Goal: Task Accomplishment & Management: Manage account settings

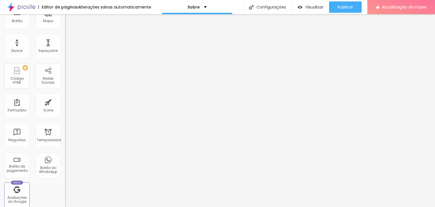
scroll to position [113, 0]
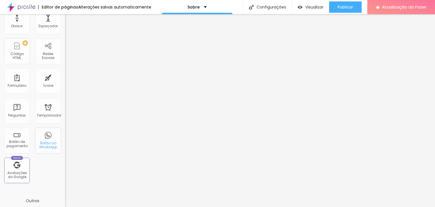
click at [45, 137] on div "Botão do WhatsApp" at bounding box center [47, 140] width 25 height 25
click at [47, 147] on font "Botão do WhatsApp" at bounding box center [48, 145] width 18 height 9
click at [11, 164] on div "Novo Avaliações do Google" at bounding box center [16, 170] width 25 height 25
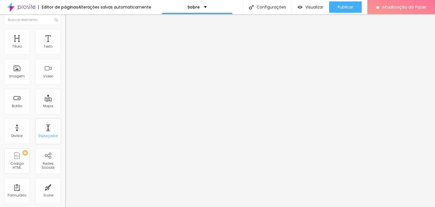
scroll to position [0, 0]
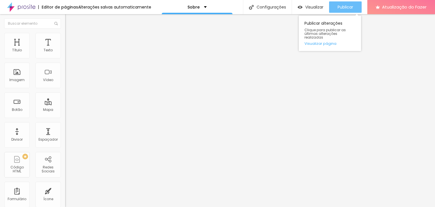
click at [351, 10] on div "Publicar" at bounding box center [346, 6] width 16 height 11
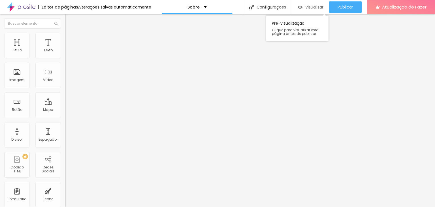
click at [313, 9] on font "Visualizar" at bounding box center [314, 7] width 18 height 6
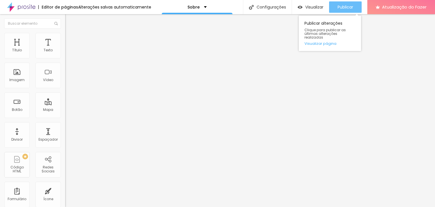
click at [338, 9] on font "Publicar" at bounding box center [346, 7] width 16 height 6
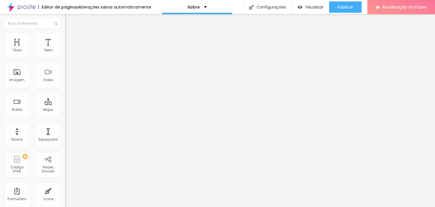
click at [65, 113] on input at bounding box center [103, 116] width 77 height 6
type input "THAI CASETT"
drag, startPoint x: 36, startPoint y: 63, endPoint x: 11, endPoint y: 61, distance: 25.0
click at [65, 61] on div "THAI CASETT" at bounding box center [97, 83] width 65 height 71
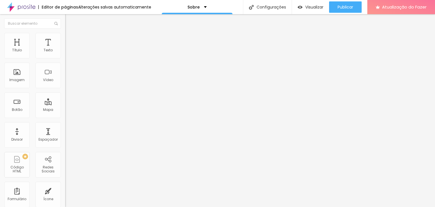
paste input "https://www.instagram.com/thaicasetta.fotografia/"
type input "https://https://www.instagram.com/thaicasetta.fotografia/"
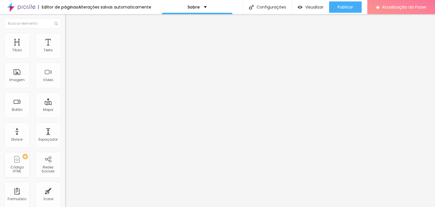
click at [65, 51] on div "Facebook" at bounding box center [97, 83] width 65 height 78
click at [65, 193] on input "https://" at bounding box center [99, 196] width 68 height 6
paste input "https://www.facebook.com/ThainaCazetta.fotografia?locale=pt_BR"
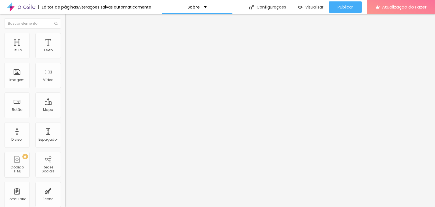
scroll to position [0, 83]
type input "https://https://www.facebook.com/ThainaCazetta.fotografia?locale=pt_BR"
click at [65, 114] on div "Facebook" at bounding box center [97, 115] width 65 height 3
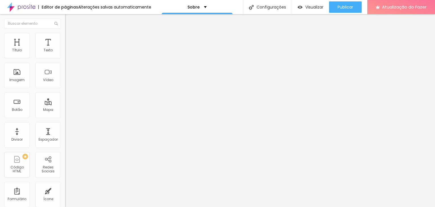
paste input "https://api.whatsapp.com/message/I4UHIXFDYNWAD1?autoload=1&app_absent=0"
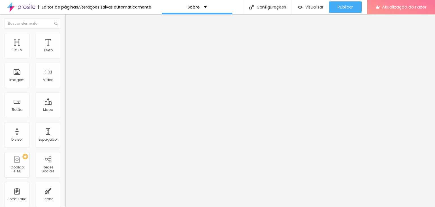
scroll to position [0, 109]
type input "https://https://api.whatsapp.com/message/I4UHIXFDYNWAD1?autoload=1&app_absent=0"
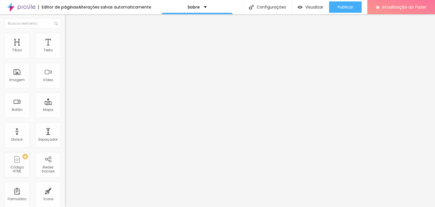
click at [65, 147] on div "Editar nulo Conteúdo Estilo Avançado Facebook Rede social Facebook Endereço URL…" at bounding box center [97, 110] width 65 height 193
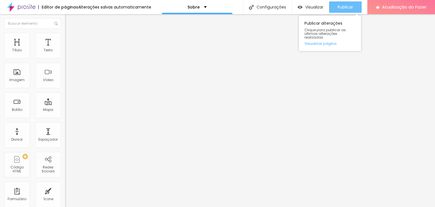
click at [347, 8] on font "Publicar" at bounding box center [346, 7] width 16 height 6
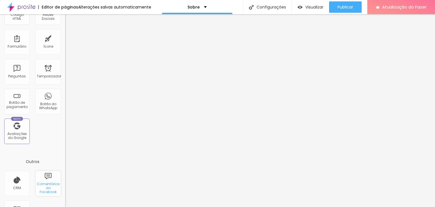
scroll to position [175, 0]
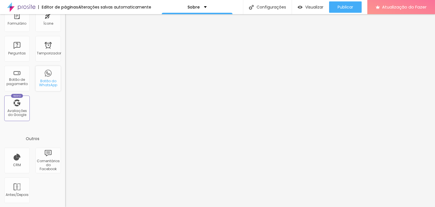
click at [47, 78] on font "Botão do WhatsApp" at bounding box center [48, 82] width 18 height 9
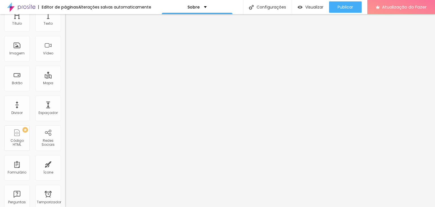
scroll to position [0, 0]
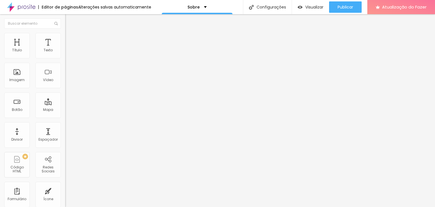
click at [65, 52] on div "Facebook" at bounding box center [97, 83] width 65 height 78
drag, startPoint x: 23, startPoint y: 92, endPoint x: 0, endPoint y: 90, distance: 22.8
type input "https://www.facebook.com/ThainaCazetta.fotografia?locale=pt_BR"
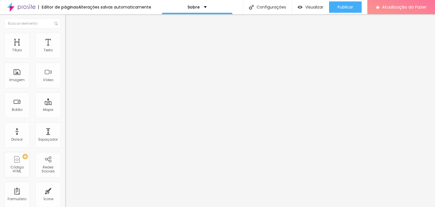
drag, startPoint x: 24, startPoint y: 104, endPoint x: 0, endPoint y: 104, distance: 23.8
type input "https://www.instagram.com/thaicasetta.fotografia/"
drag, startPoint x: 23, startPoint y: 116, endPoint x: 0, endPoint y: 114, distance: 22.8
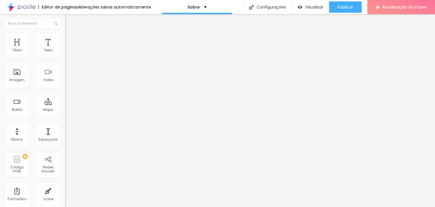
type input "https://api.whatsapp.com/message/I4UHIXFDYNWAD1?autoload=1&app_absent=0"
click at [65, 170] on div "Editar nulo Conteúdo Estilo Avançado Facebook Rede social Facebook Endereço URL…" at bounding box center [97, 110] width 65 height 193
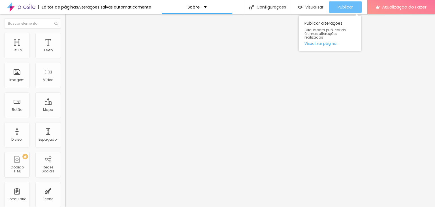
click at [335, 7] on button "Publicar" at bounding box center [345, 6] width 33 height 11
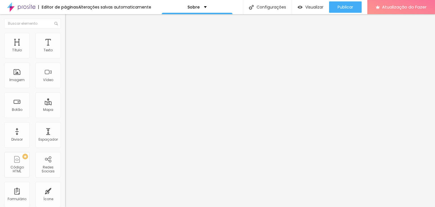
click at [65, 114] on font "Facebook" at bounding box center [73, 116] width 17 height 5
click at [65, 193] on input "https://www.facebook.com/ThainaCazetta.fotografia?locale=pt_BR" at bounding box center [99, 196] width 68 height 6
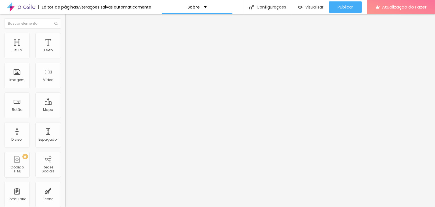
paste input "https://www.facebook.com/ThainaCazetta.fotografia/"
type input "https://www.facebook.com/ThainaCazetta.fotografia/"
click at [65, 52] on div "Facebook" at bounding box center [97, 81] width 65 height 74
click at [65, 155] on div "Editar nulo Conteúdo Estilo Avançado Facebook Rede social Facebook Endereço URL…" at bounding box center [97, 110] width 65 height 193
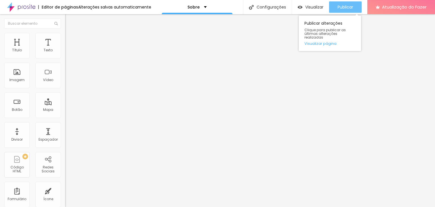
click at [354, 6] on button "Publicar" at bounding box center [345, 6] width 33 height 11
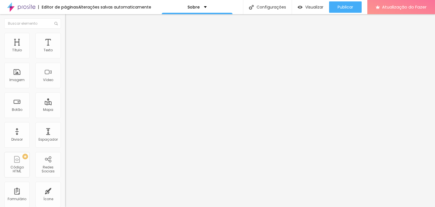
paste input "https://wa.me/message/I4UHIXFDYNWAD1"
type input "https://wa.me/message/I4UHIXFDYNWAD1"
click at [65, 173] on div "Editar nulo Conteúdo Estilo Avançado Facebook Rede social Facebook Endereço URL…" at bounding box center [97, 110] width 65 height 193
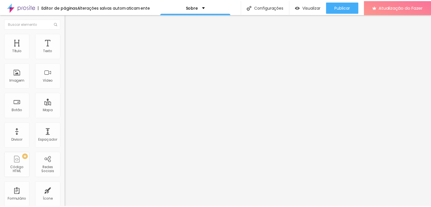
scroll to position [0, 0]
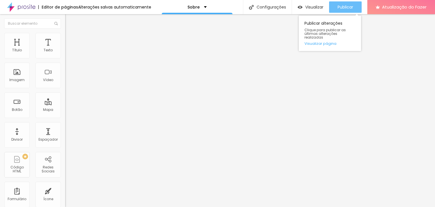
click at [345, 8] on font "Publicar" at bounding box center [346, 7] width 16 height 6
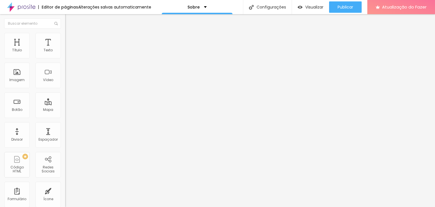
click at [65, 170] on div "Editar nulo Conteúdo Estilo Avançado Facebook Rede social Facebook Endereço URL…" at bounding box center [97, 110] width 65 height 193
drag, startPoint x: 36, startPoint y: 75, endPoint x: 45, endPoint y: 80, distance: 10.4
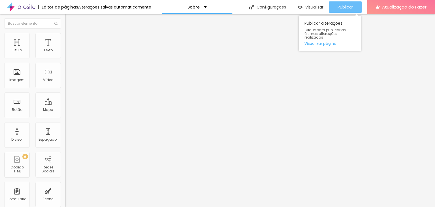
click at [341, 12] on div "Publicar" at bounding box center [346, 6] width 16 height 11
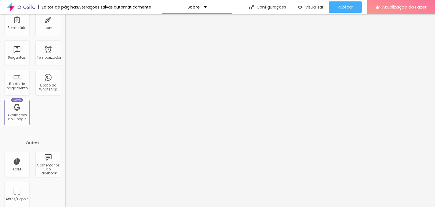
scroll to position [175, 0]
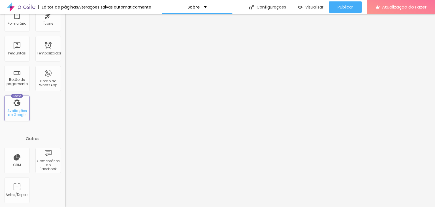
click at [23, 107] on div "Novo Avaliações do Google" at bounding box center [16, 107] width 25 height 25
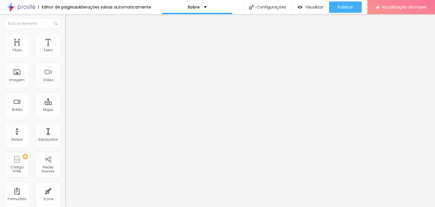
click at [65, 118] on font "Procure o perfil da empresa pelo nome." at bounding box center [93, 122] width 56 height 8
click at [65, 113] on input at bounding box center [103, 116] width 77 height 6
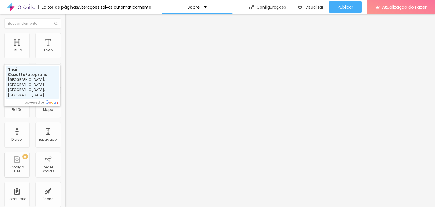
type input "Thai Cazetta Fotografia - [GEOGRAPHIC_DATA] - [GEOGRAPHIC_DATA], [GEOGRAPHIC_DA…"
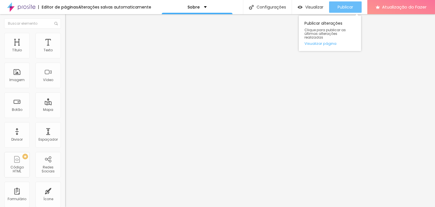
click at [350, 5] on div "Publicar" at bounding box center [346, 6] width 16 height 11
